Goal: Use online tool/utility: Use online tool/utility

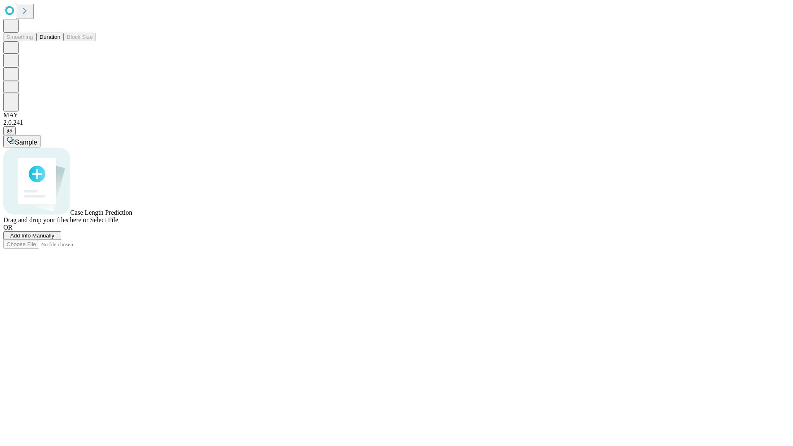
click at [118, 223] on span "Select File" at bounding box center [104, 219] width 28 height 7
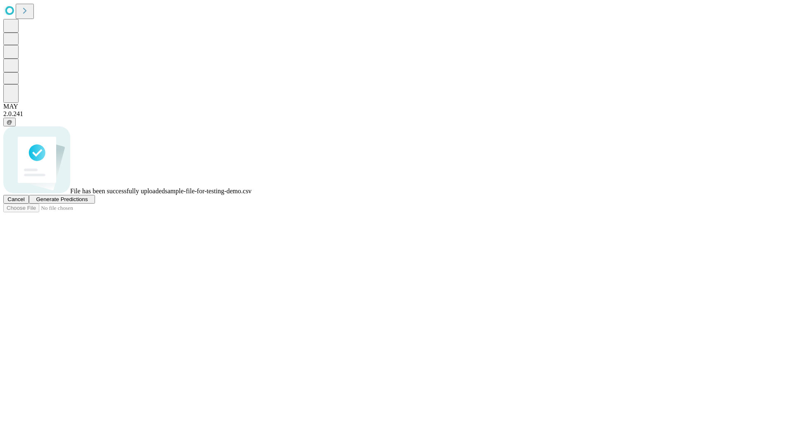
click at [88, 202] on span "Generate Predictions" at bounding box center [62, 199] width 52 height 6
